Goal: Register for event/course

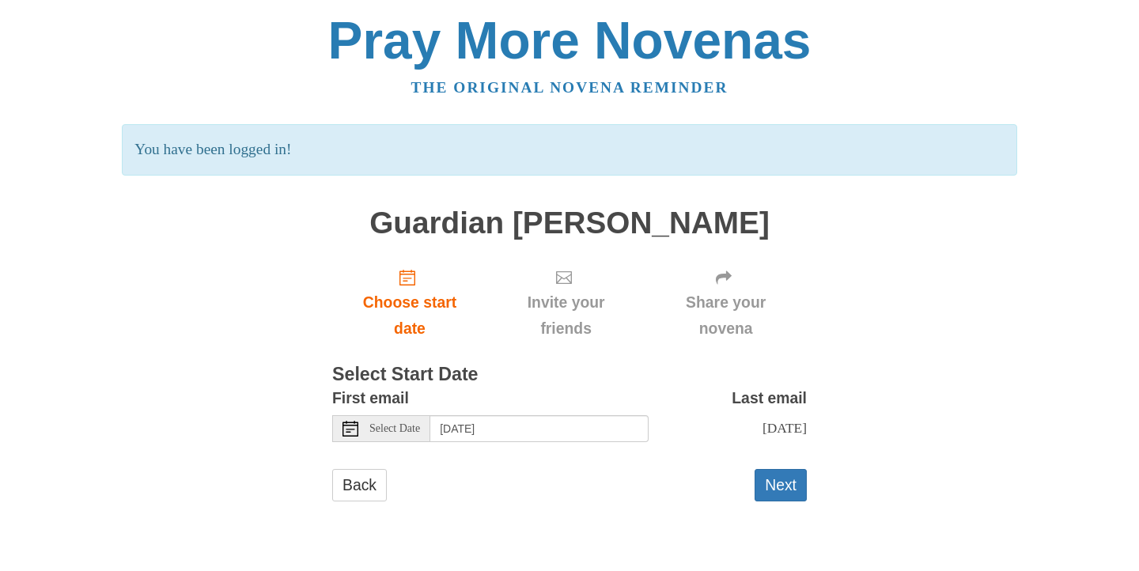
click at [352, 426] on icon at bounding box center [351, 429] width 16 height 16
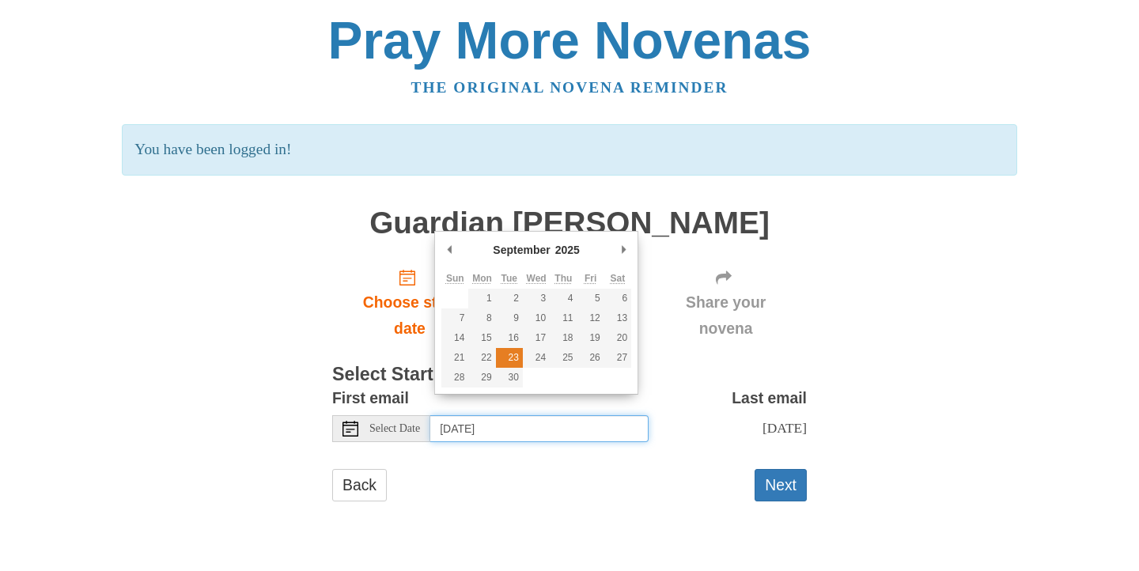
type input "[DATE]"
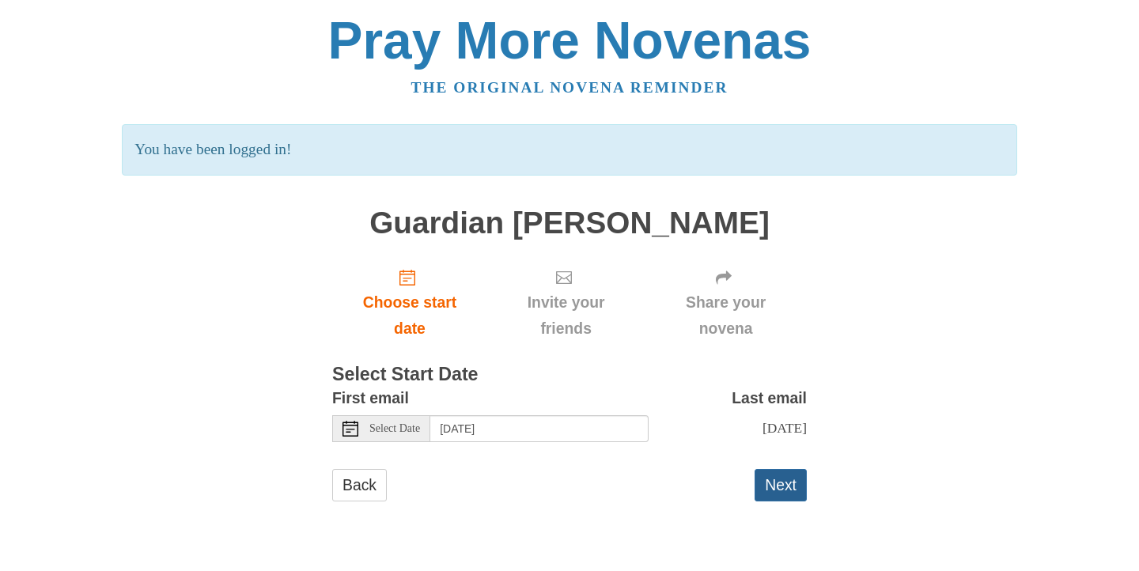
click at [790, 480] on button "Next" at bounding box center [781, 485] width 52 height 32
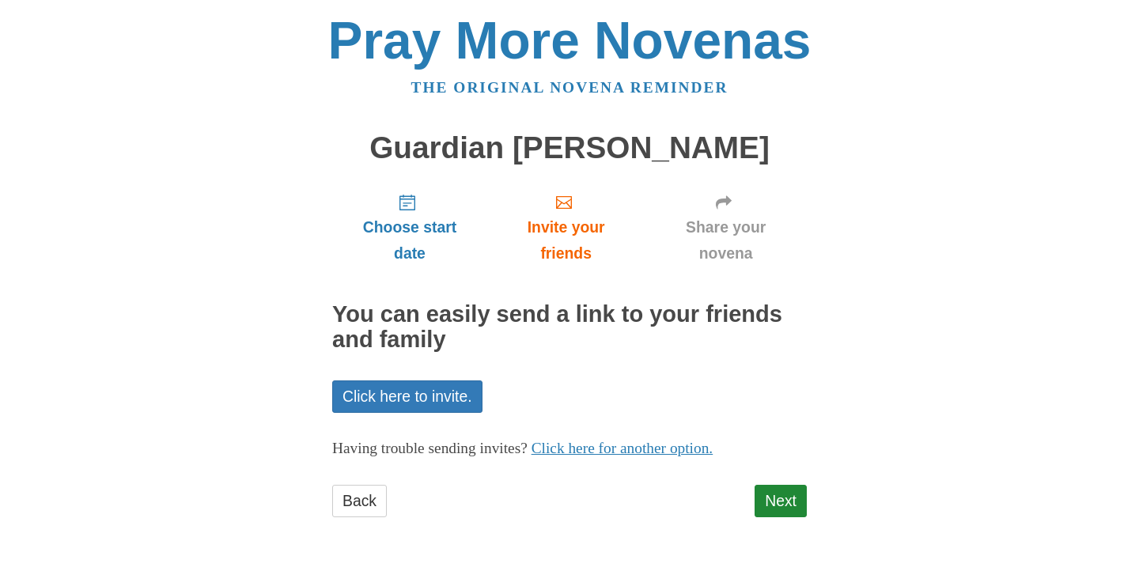
click at [925, 470] on div "Pray More Novenas The original novena reminder Guardian Angel Novena Choose sta…" at bounding box center [570, 281] width 926 height 563
click at [549, 521] on div "Back Next" at bounding box center [569, 508] width 475 height 47
click at [761, 494] on link "Next" at bounding box center [781, 501] width 52 height 32
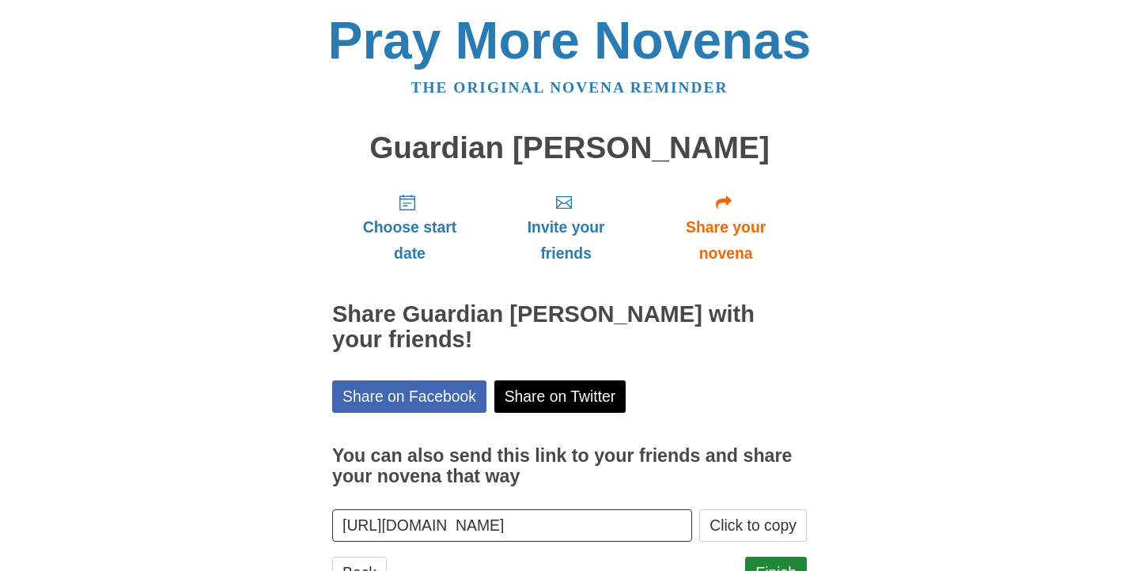
click at [828, 354] on div "Pray More Novenas The original novena reminder Guardian Angel Novena Choose sta…" at bounding box center [570, 317] width 926 height 635
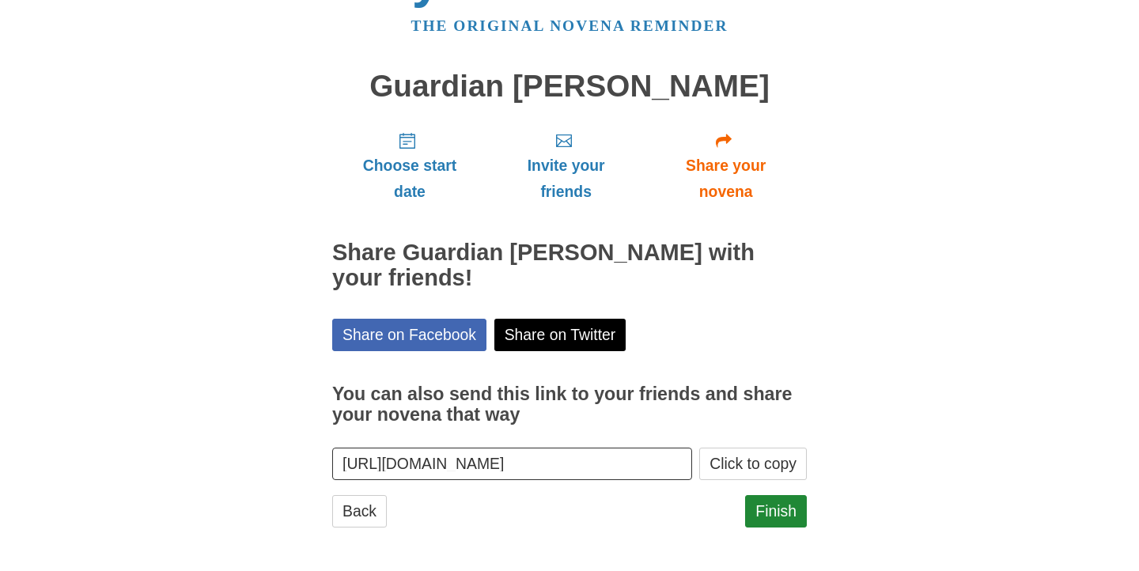
scroll to position [63, 0]
